Goal: Information Seeking & Learning: Learn about a topic

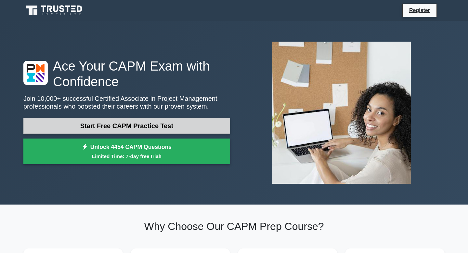
click at [174, 124] on link "Start Free CAPM Practice Test" at bounding box center [126, 126] width 207 height 16
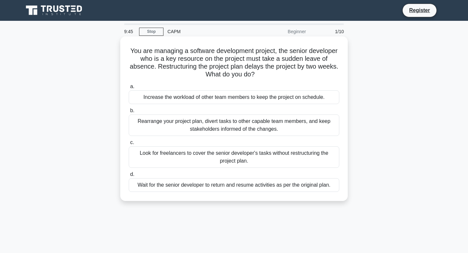
click at [222, 126] on div "Rearrange your project plan, divert tasks to other capable team members, and ke…" at bounding box center [234, 124] width 210 height 21
click at [129, 113] on input "b. Rearrange your project plan, divert tasks to other capable team members, and…" at bounding box center [129, 110] width 0 height 4
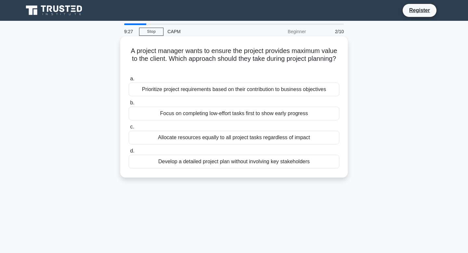
click at [211, 90] on div "Prioritize project requirements based on their contribution to business objecti…" at bounding box center [234, 89] width 210 height 14
click at [129, 81] on input "a. Prioritize project requirements based on their contribution to business obje…" at bounding box center [129, 79] width 0 height 4
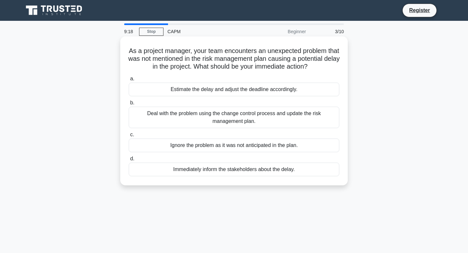
click at [232, 170] on div "Immediately inform the stakeholders about the delay." at bounding box center [234, 169] width 210 height 14
click at [129, 161] on input "d. Immediately inform the stakeholders about the delay." at bounding box center [129, 159] width 0 height 4
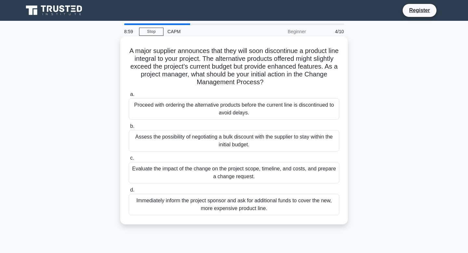
click at [233, 176] on div "Evaluate the impact of the change on the project scope, timeline, and costs, an…" at bounding box center [234, 172] width 210 height 21
click at [129, 160] on input "c. Evaluate the impact of the change on the project scope, timeline, and costs,…" at bounding box center [129, 158] width 0 height 4
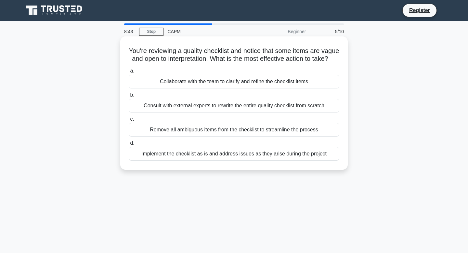
click at [221, 79] on div "Collaborate with the team to clarify and refine the checklist items" at bounding box center [234, 82] width 210 height 14
click at [129, 73] on input "a. Collaborate with the team to clarify and refine the checklist items" at bounding box center [129, 71] width 0 height 4
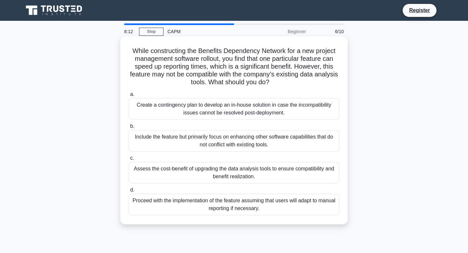
click at [249, 176] on div "Assess the cost-benefit of upgrading the data analysis tools to ensure compatib…" at bounding box center [234, 172] width 210 height 21
click at [129, 160] on input "c. Assess the cost-benefit of upgrading the data analysis tools to ensure compa…" at bounding box center [129, 158] width 0 height 4
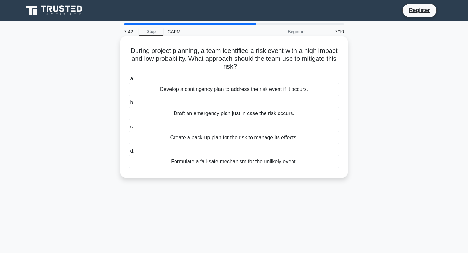
click at [212, 91] on div "Develop a contingency plan to address the risk event if it occurs." at bounding box center [234, 89] width 210 height 14
click at [129, 81] on input "a. Develop a contingency plan to address the risk event if it occurs." at bounding box center [129, 79] width 0 height 4
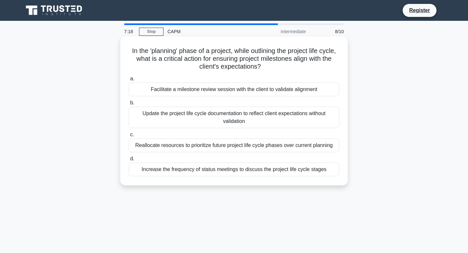
click at [224, 64] on h5 "In the 'planning' phase of a project, while outlining the project life cycle, w…" at bounding box center [234, 59] width 212 height 24
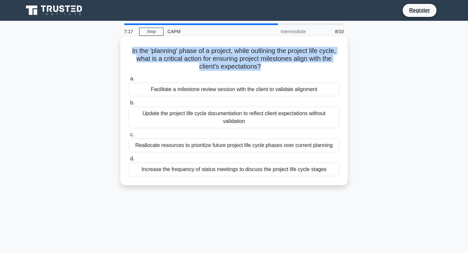
click at [224, 64] on h5 "In the 'planning' phase of a project, while outlining the project life cycle, w…" at bounding box center [234, 59] width 212 height 24
click at [221, 63] on h5 "In the 'planning' phase of a project, while outlining the project life cycle, w…" at bounding box center [234, 59] width 212 height 24
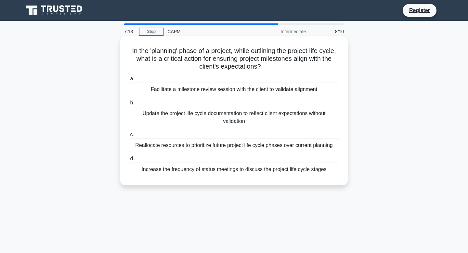
click at [233, 88] on div "Facilitate a milestone review session with the client to validate alignment" at bounding box center [234, 89] width 210 height 14
click at [129, 81] on input "a. Facilitate a milestone review session with the client to validate alignment" at bounding box center [129, 79] width 0 height 4
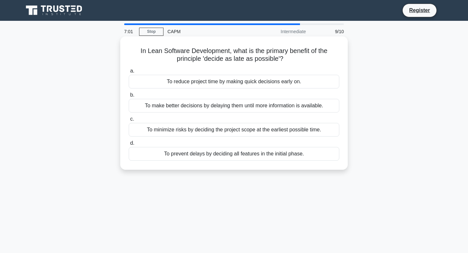
click at [248, 106] on div "To make better decisions by delaying them until more information is available." at bounding box center [234, 106] width 210 height 14
click at [129, 97] on input "b. To make better decisions by delaying them until more information is availabl…" at bounding box center [129, 95] width 0 height 4
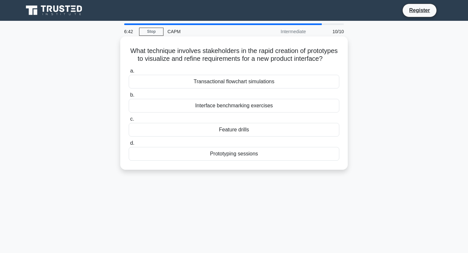
click at [244, 153] on div "Prototyping sessions" at bounding box center [234, 154] width 210 height 14
click at [129, 145] on input "d. Prototyping sessions" at bounding box center [129, 143] width 0 height 4
